Goal: Task Accomplishment & Management: Manage account settings

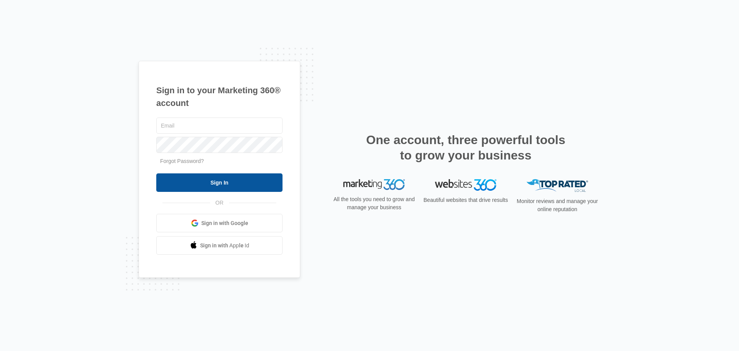
type input "[EMAIL_ADDRESS][DOMAIN_NAME]"
click at [213, 184] on input "Sign In" at bounding box center [219, 182] width 126 height 18
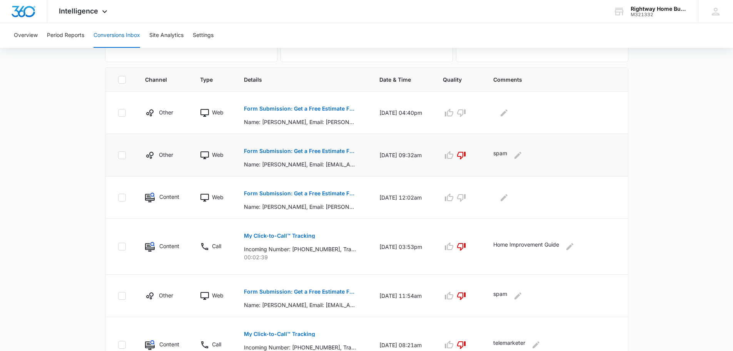
scroll to position [154, 0]
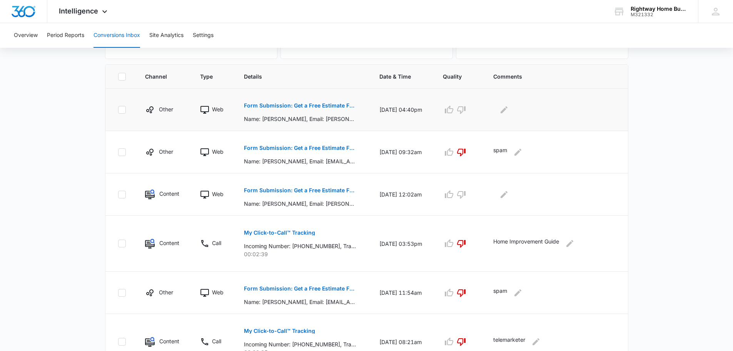
click at [302, 107] on p "Form Submission: Get a Free Estimate Form - NEW [DATE]" at bounding box center [300, 105] width 112 height 5
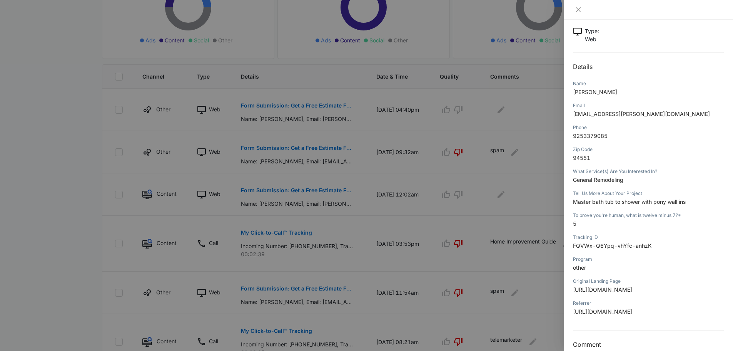
scroll to position [68, 0]
